Goal: Transaction & Acquisition: Subscribe to service/newsletter

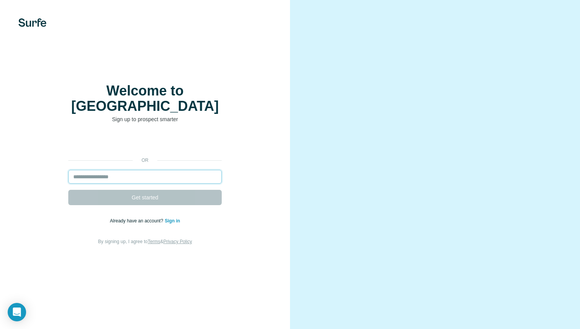
click at [141, 173] on input "email" at bounding box center [144, 177] width 153 height 14
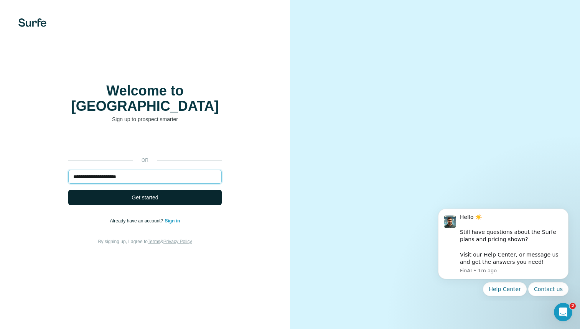
type input "**********"
click at [151, 194] on span "Get started" at bounding box center [144, 198] width 26 height 8
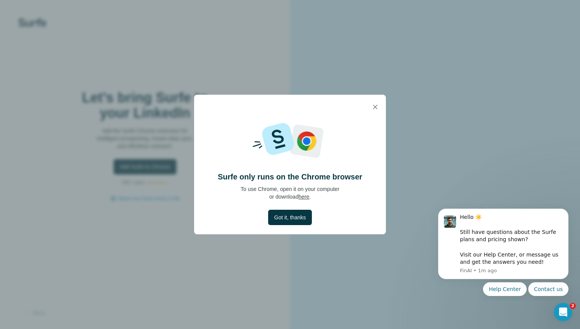
click at [303, 197] on link "here" at bounding box center [303, 197] width 11 height 6
click at [304, 221] on button "Got it, thanks" at bounding box center [290, 217] width 44 height 15
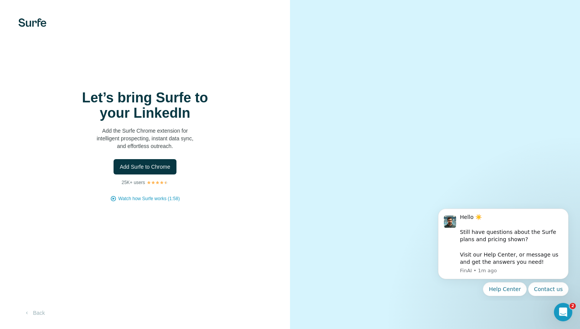
click at [263, 57] on div "Let’s bring Surfe to your LinkedIn Add the Surfe Chrome extension for intellige…" at bounding box center [145, 164] width 290 height 329
click at [44, 316] on button "Back" at bounding box center [34, 313] width 32 height 14
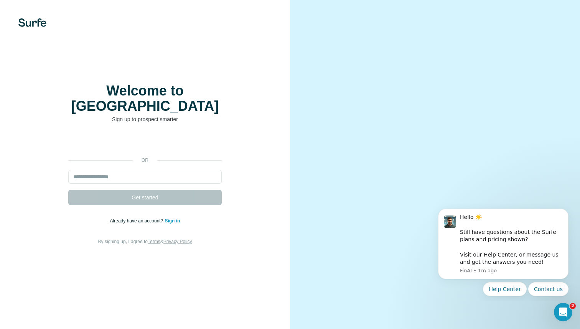
click at [243, 149] on div "or Get started Already have an account? Sign in By signing up, I agree to Terms…" at bounding box center [144, 190] width 259 height 110
